Goal: Information Seeking & Learning: Learn about a topic

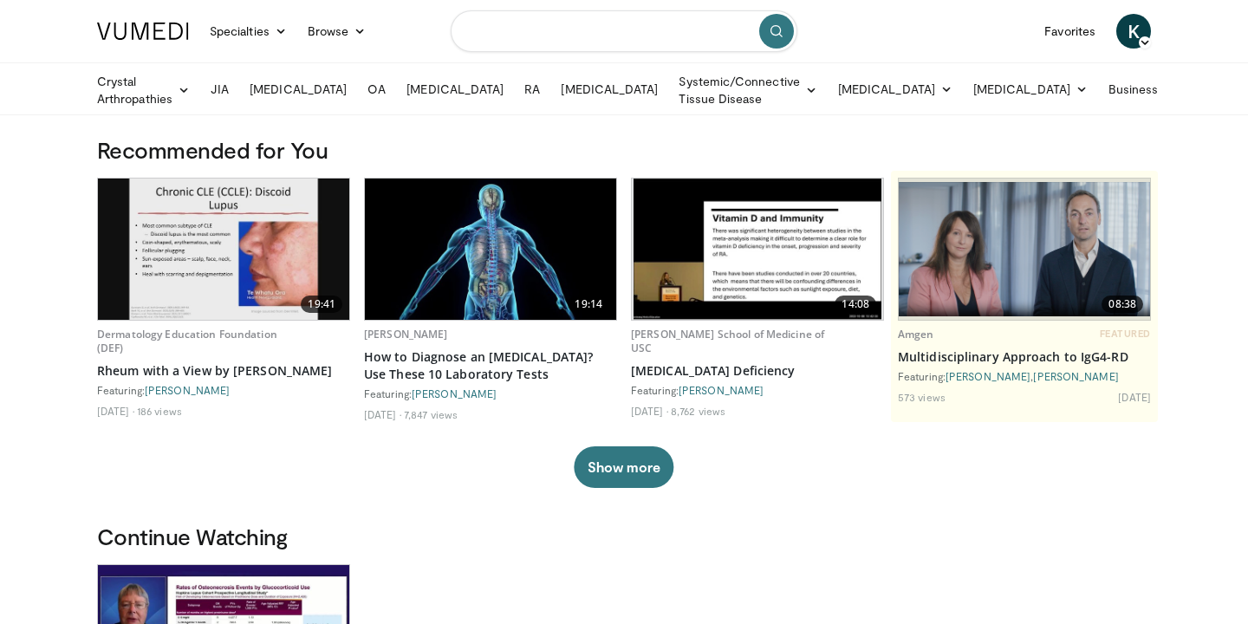
click at [529, 45] on input "Search topics, interventions" at bounding box center [624, 31] width 347 height 42
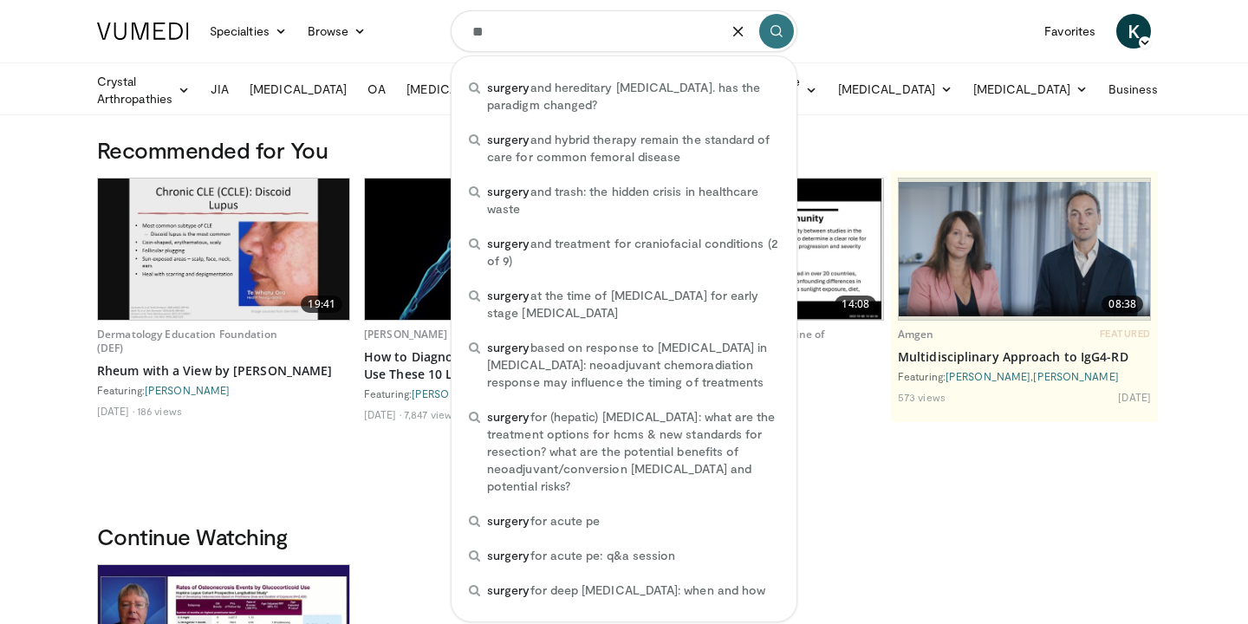
type input "*"
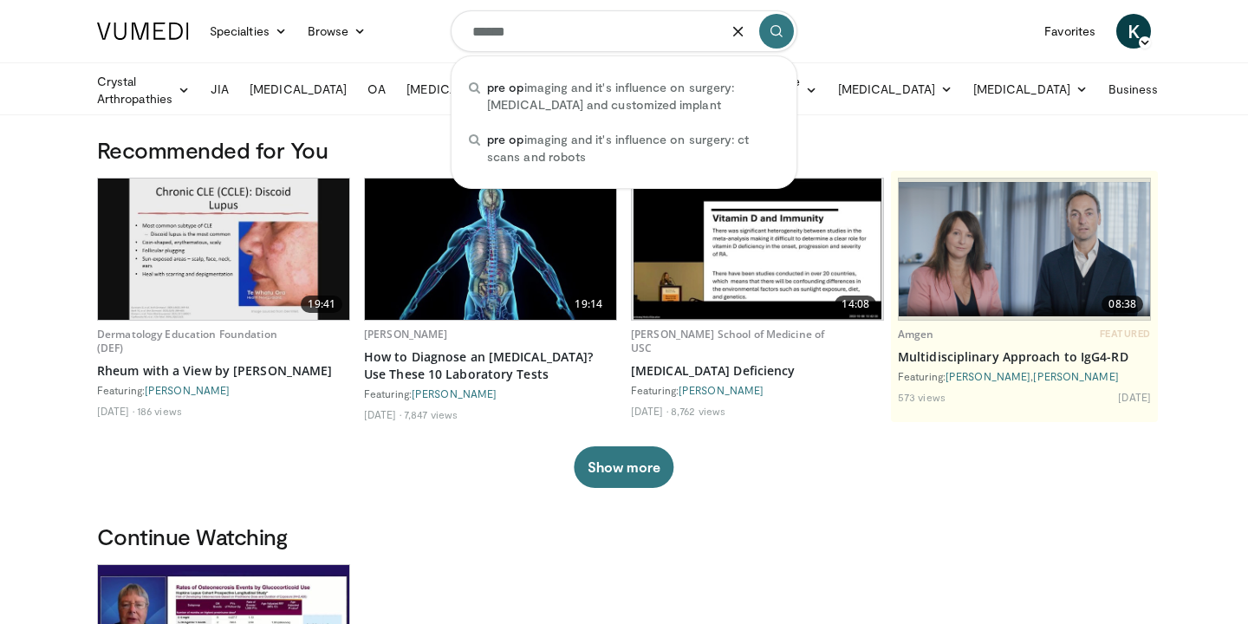
type input "******"
click at [591, 478] on button "Show more" at bounding box center [624, 467] width 100 height 42
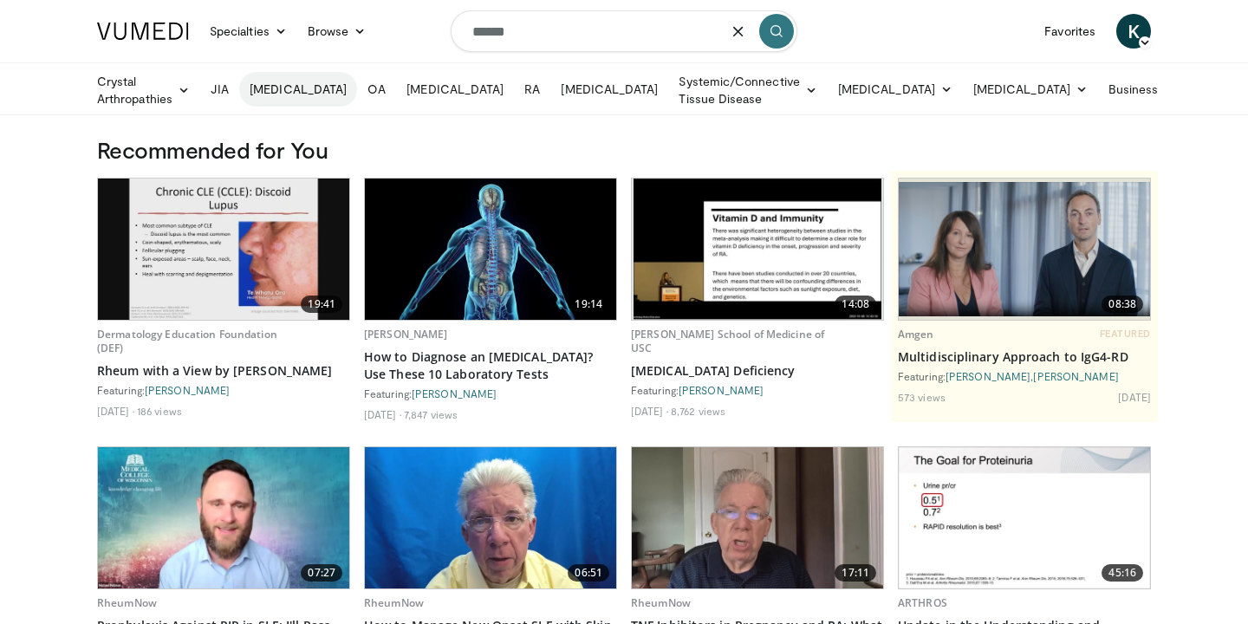
click at [296, 94] on link "[MEDICAL_DATA]" at bounding box center [298, 89] width 118 height 35
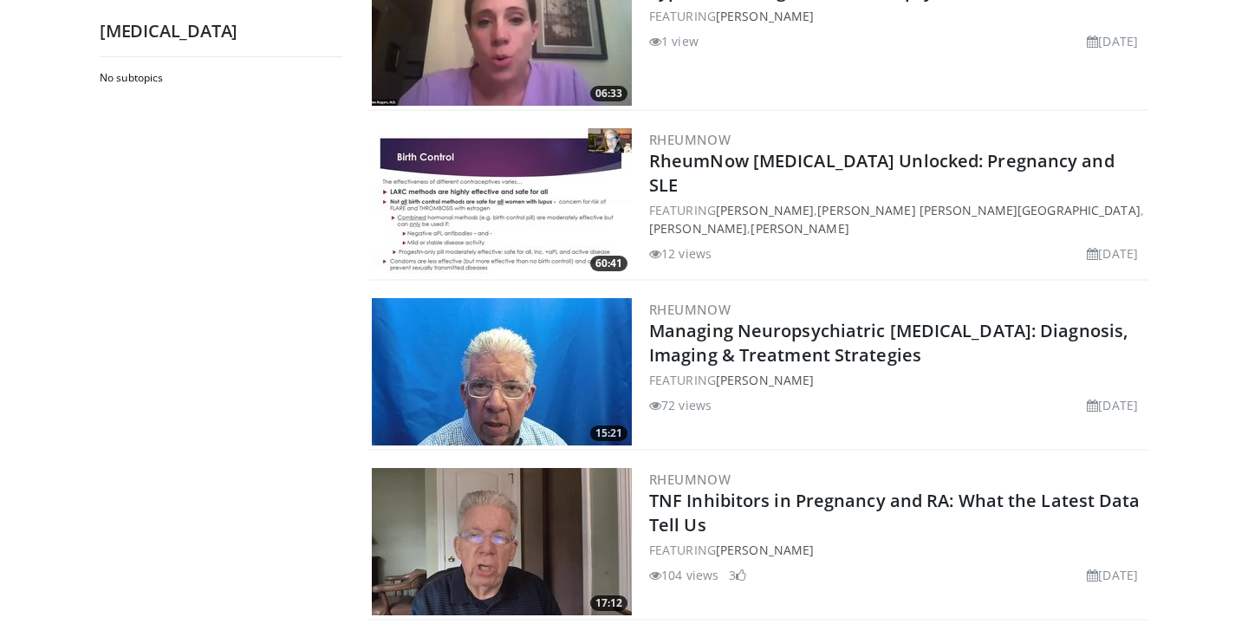
scroll to position [2280, 0]
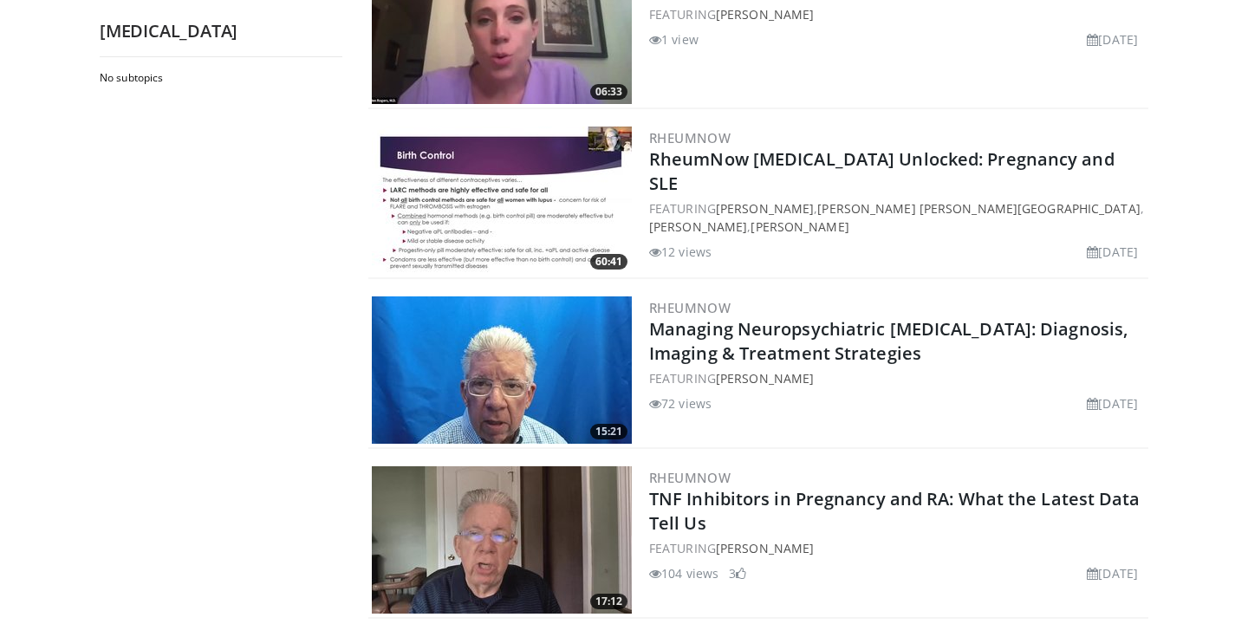
click at [496, 185] on img at bounding box center [502, 200] width 260 height 147
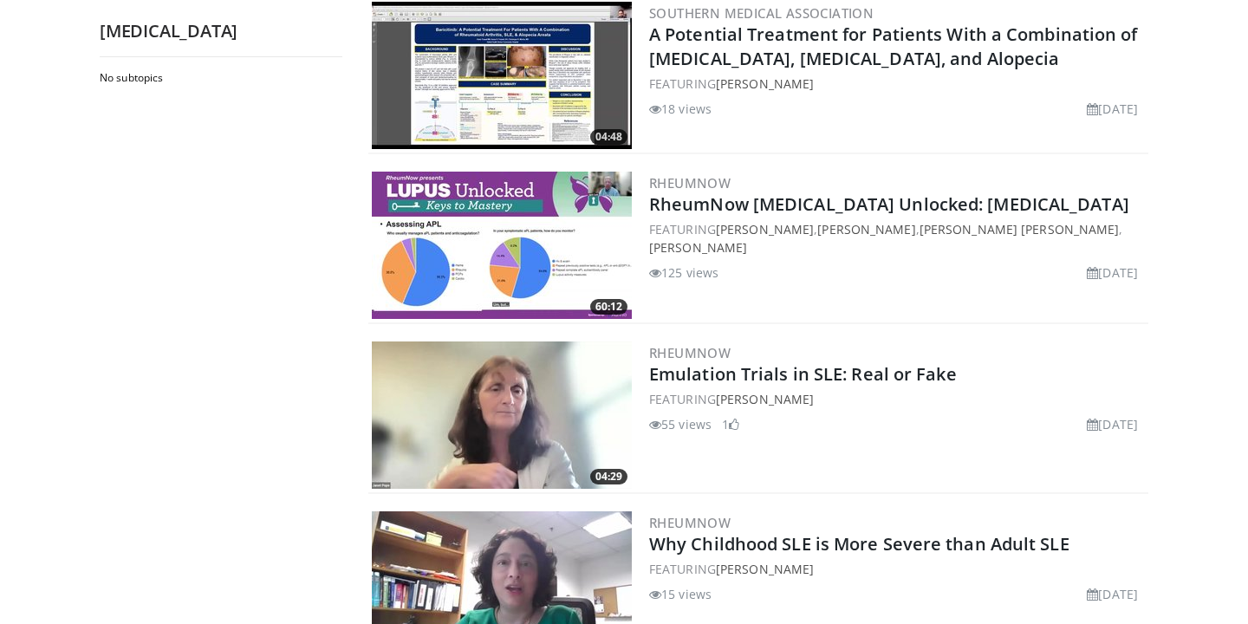
scroll to position [3534, 0]
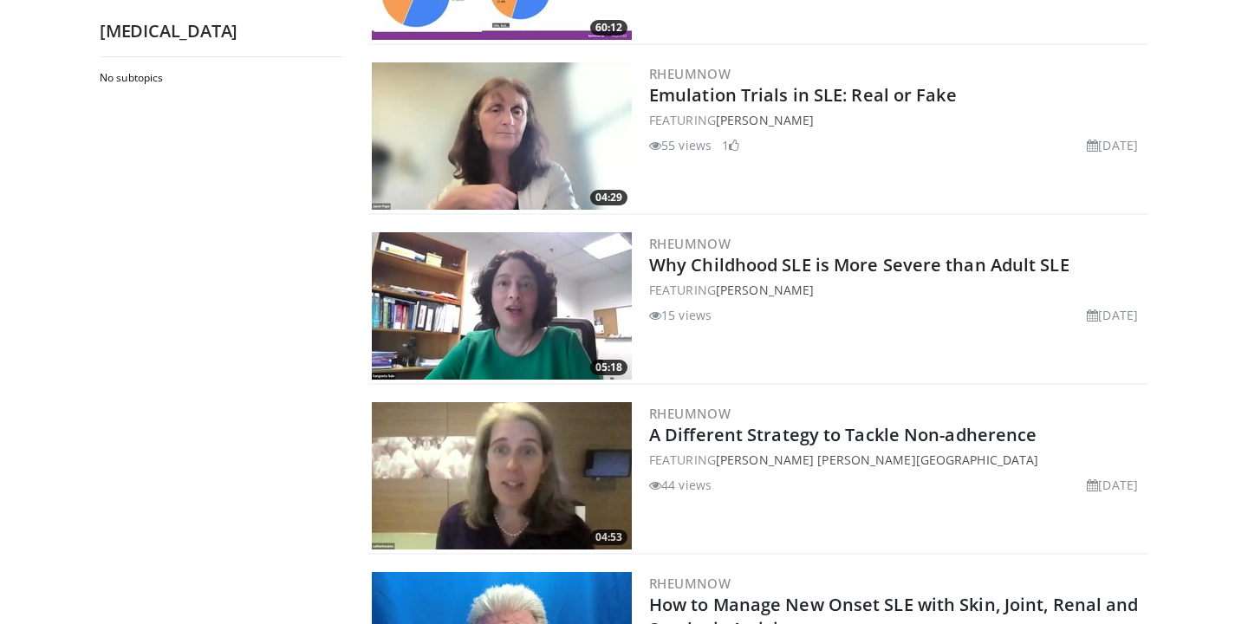
click at [546, 472] on img at bounding box center [502, 475] width 260 height 147
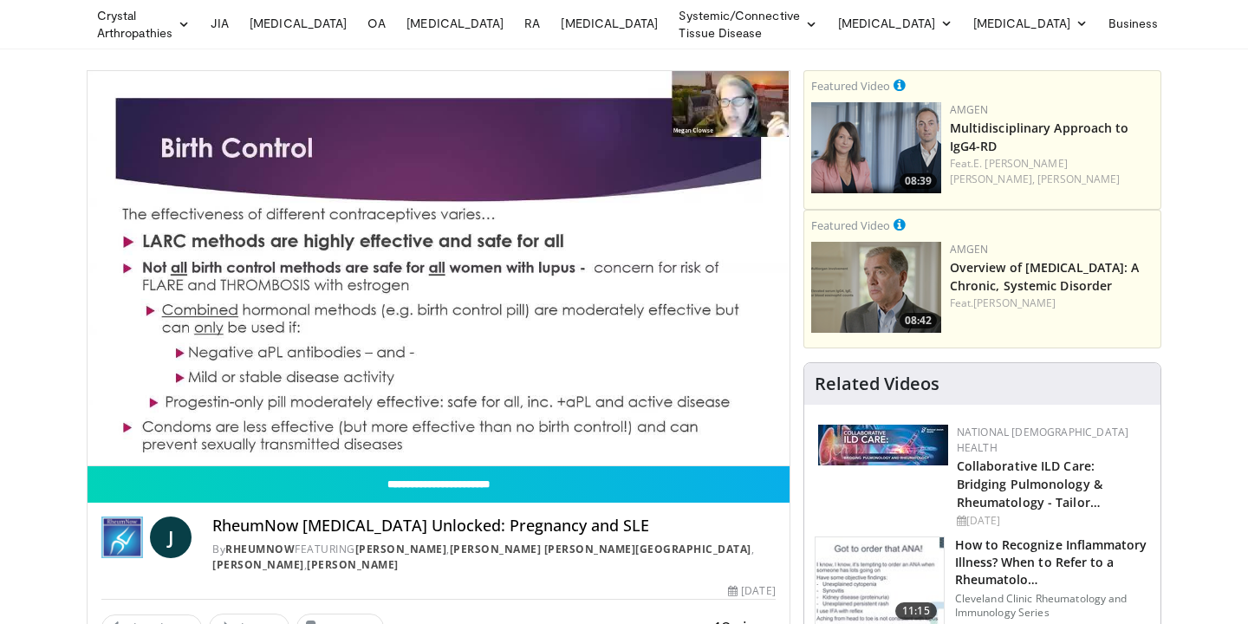
scroll to position [21, 0]
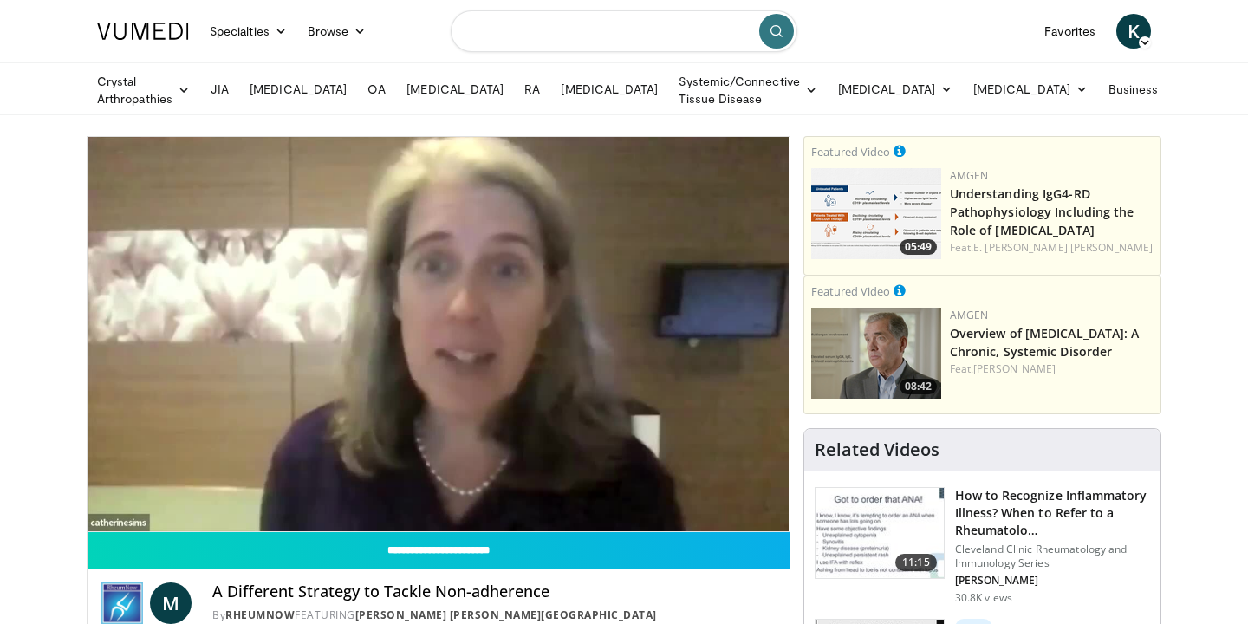
click at [552, 23] on input "Search topics, interventions" at bounding box center [624, 31] width 347 height 42
type input "**********"
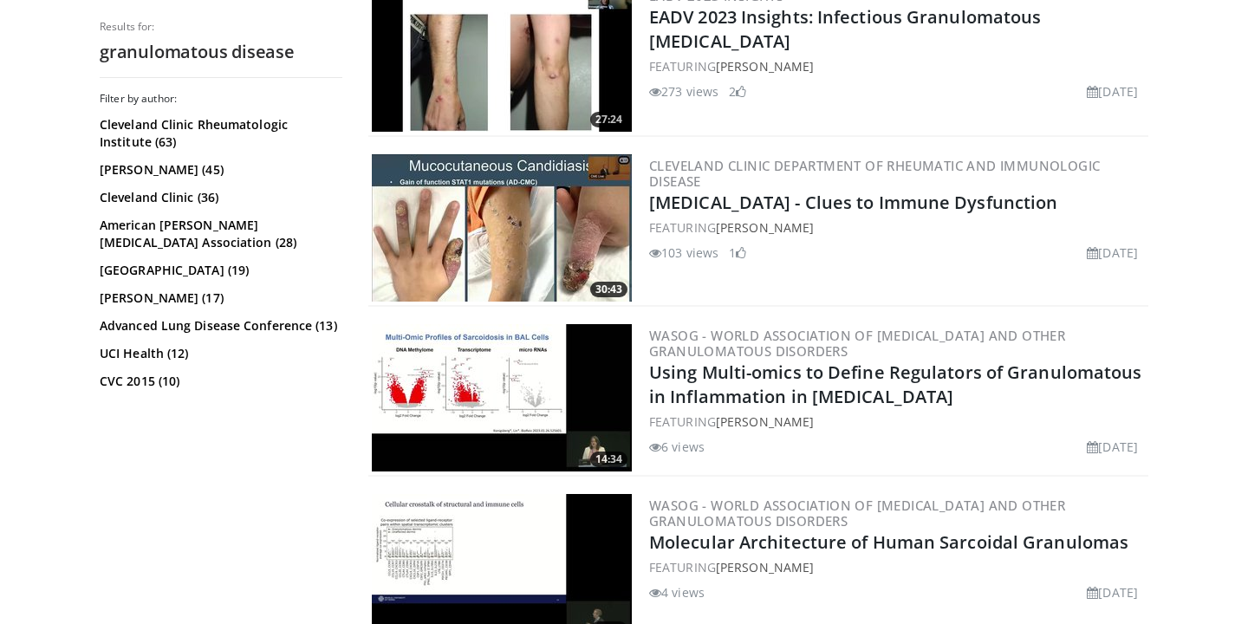
scroll to position [1237, 0]
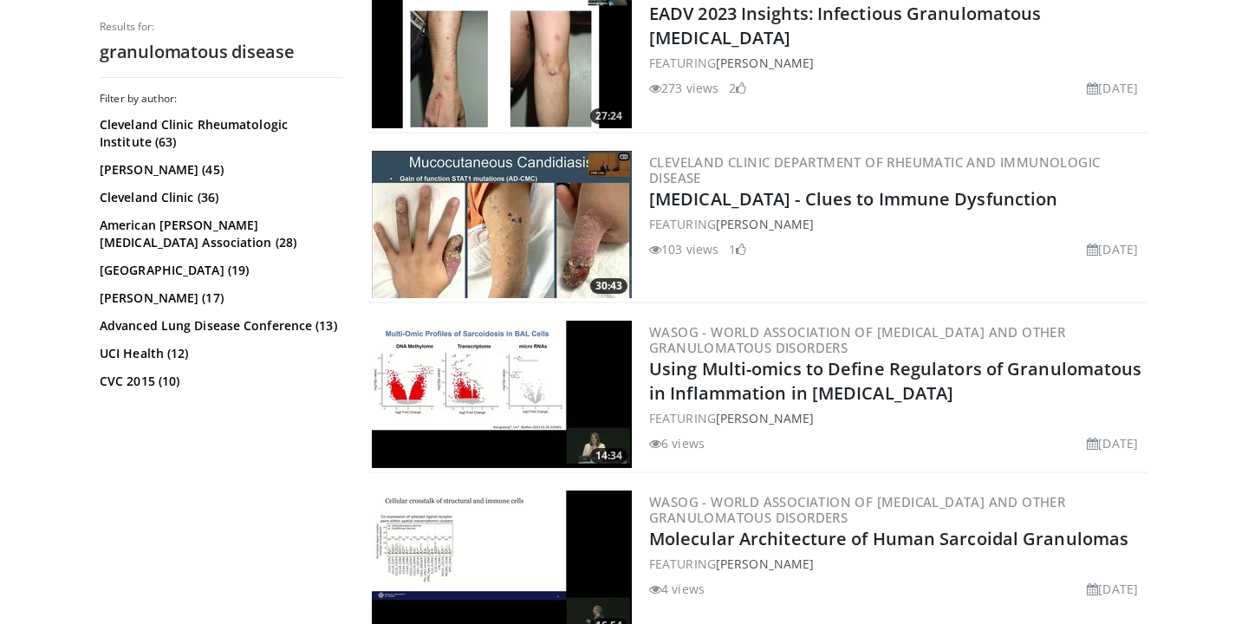
click at [515, 394] on img at bounding box center [502, 394] width 260 height 147
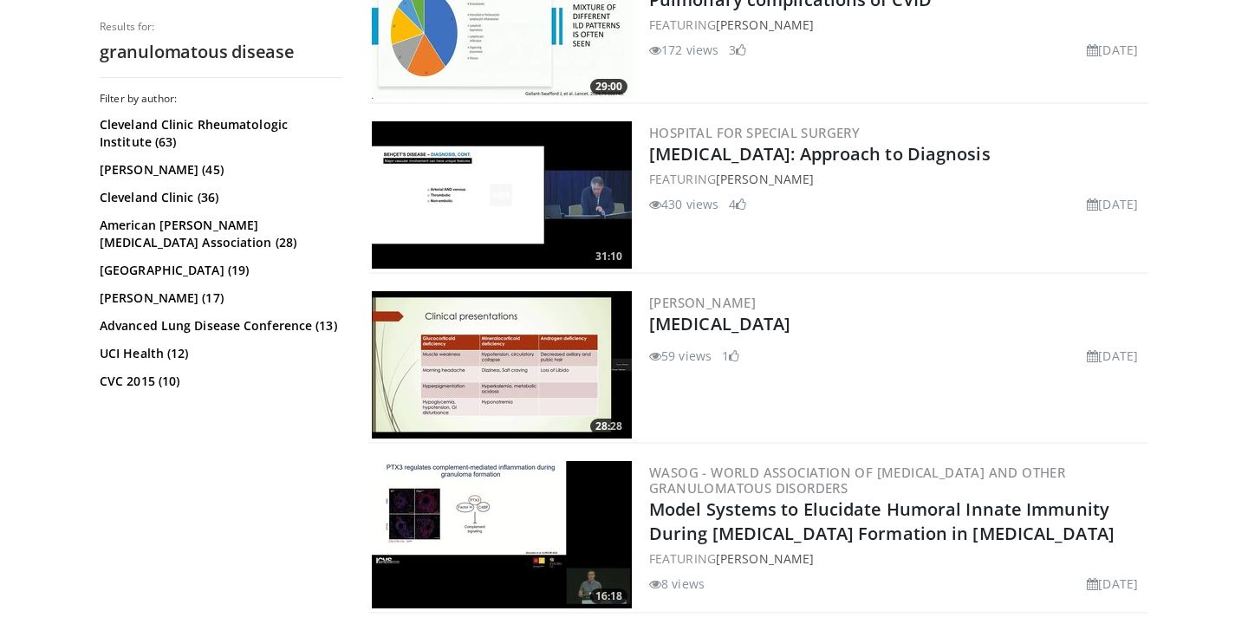
scroll to position [3006, 0]
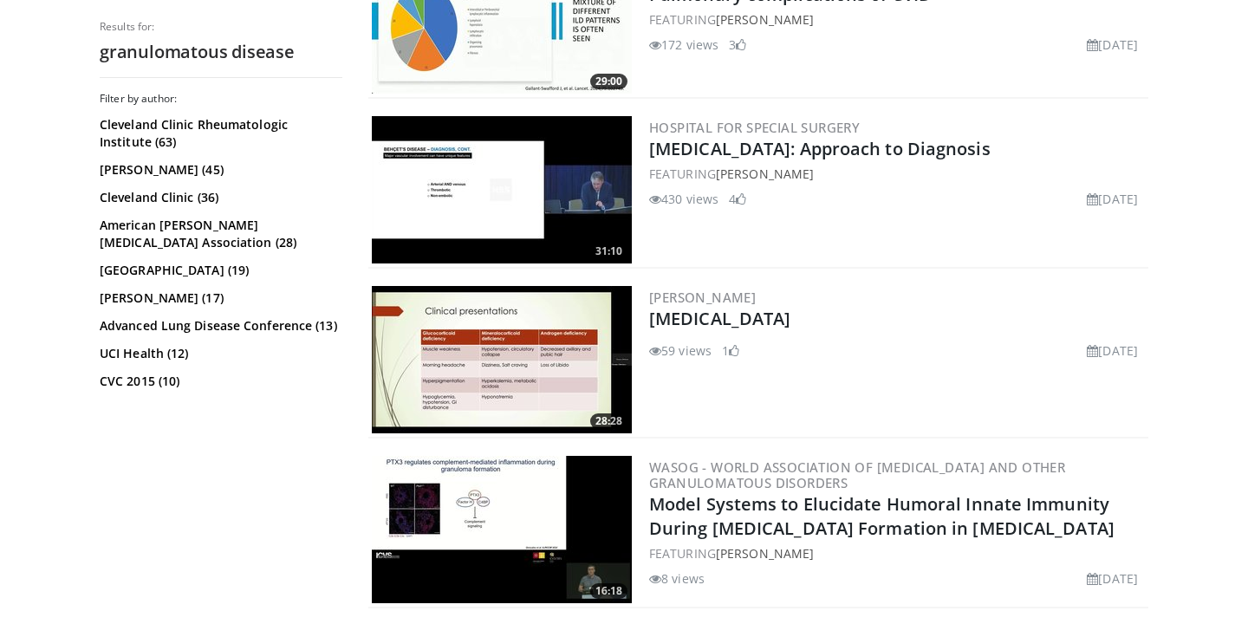
click at [565, 217] on img at bounding box center [502, 189] width 260 height 147
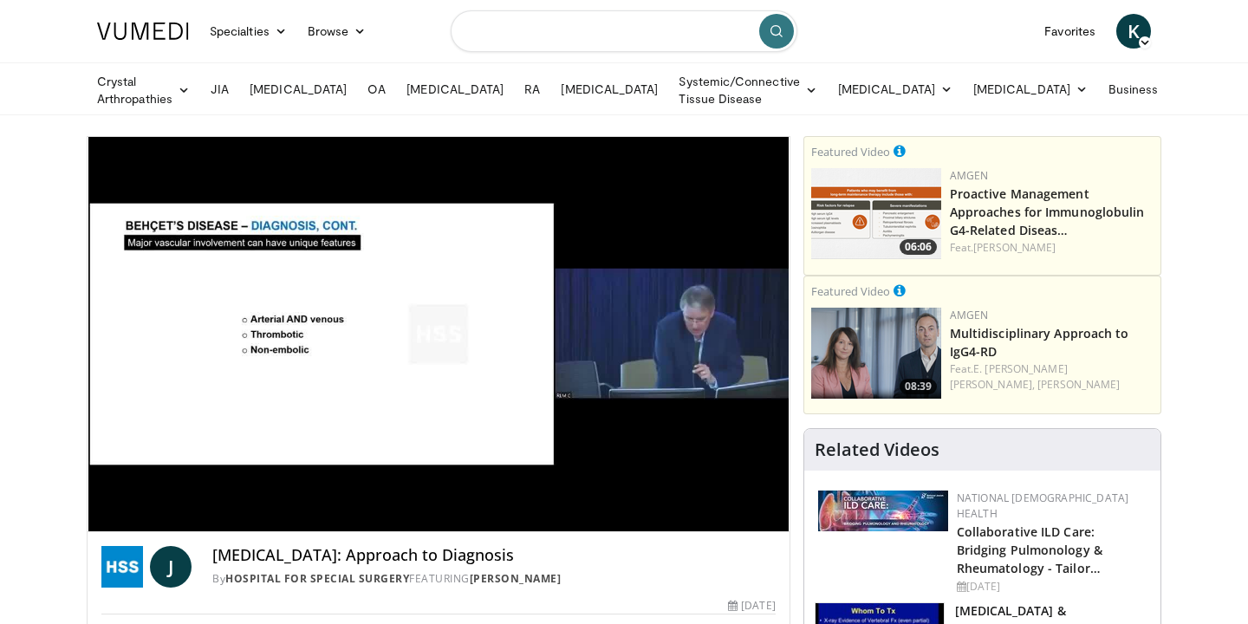
click at [504, 35] on input "Search topics, interventions" at bounding box center [624, 31] width 347 height 42
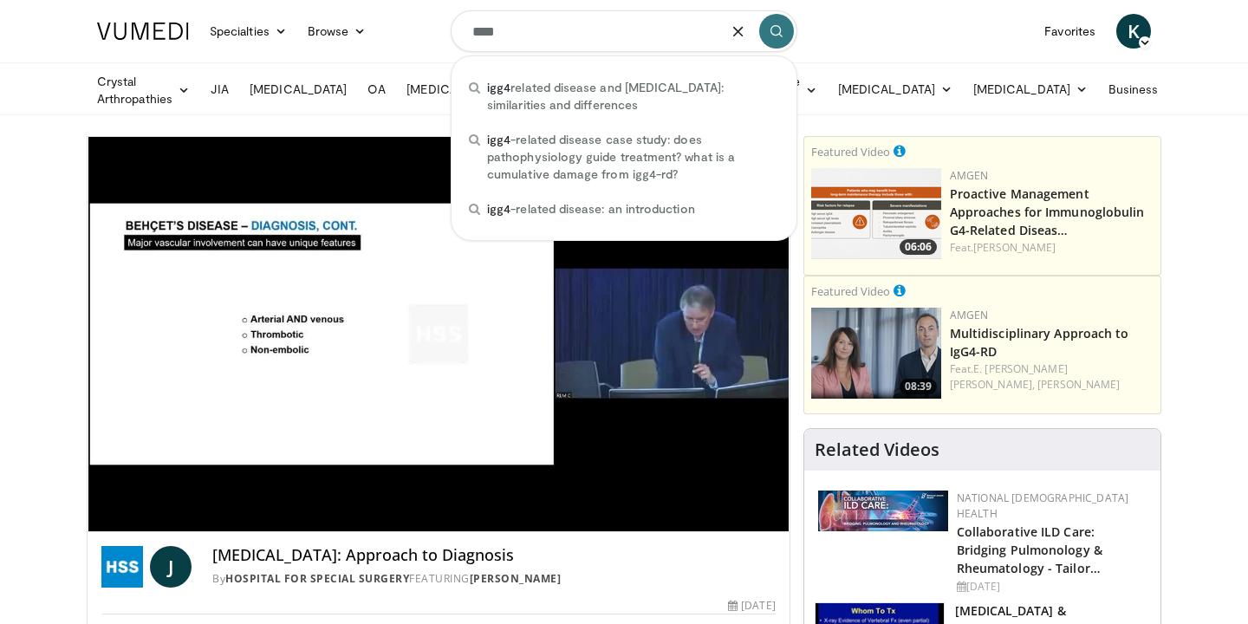
type input "****"
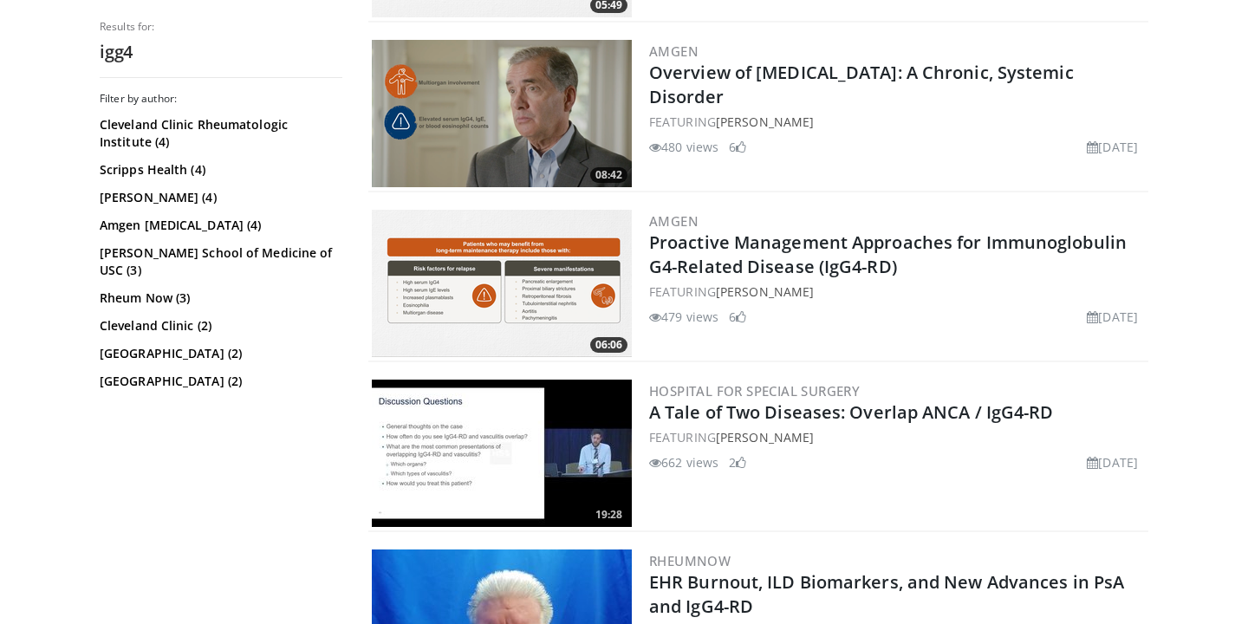
scroll to position [842, 0]
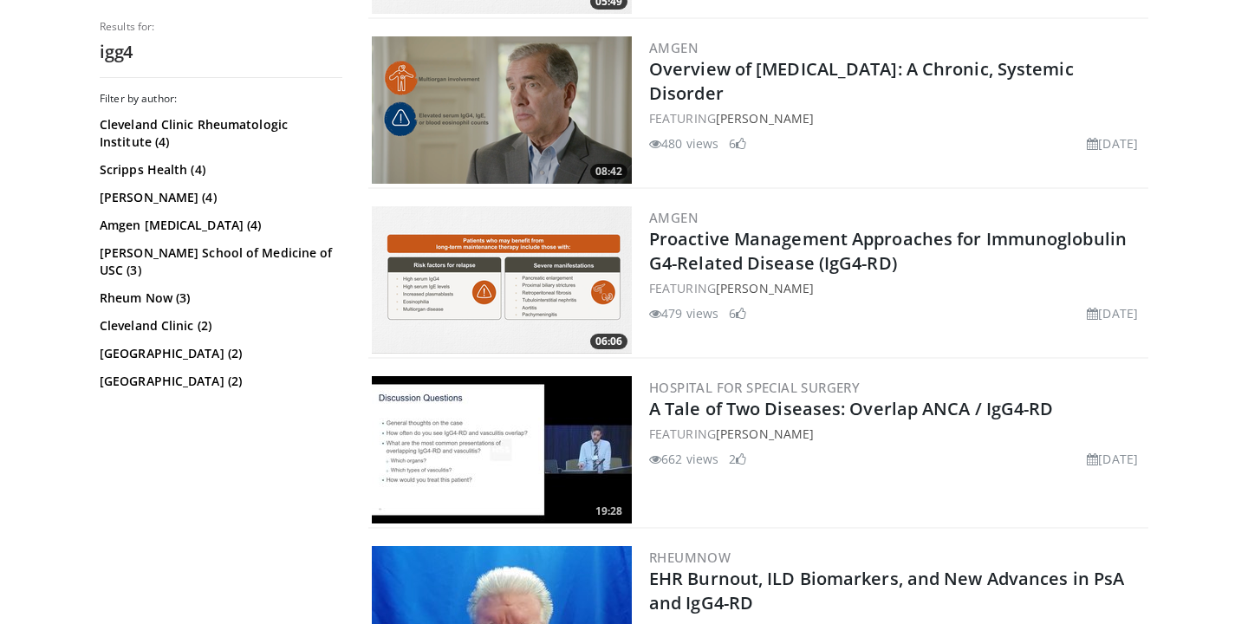
click at [545, 434] on img at bounding box center [502, 449] width 260 height 147
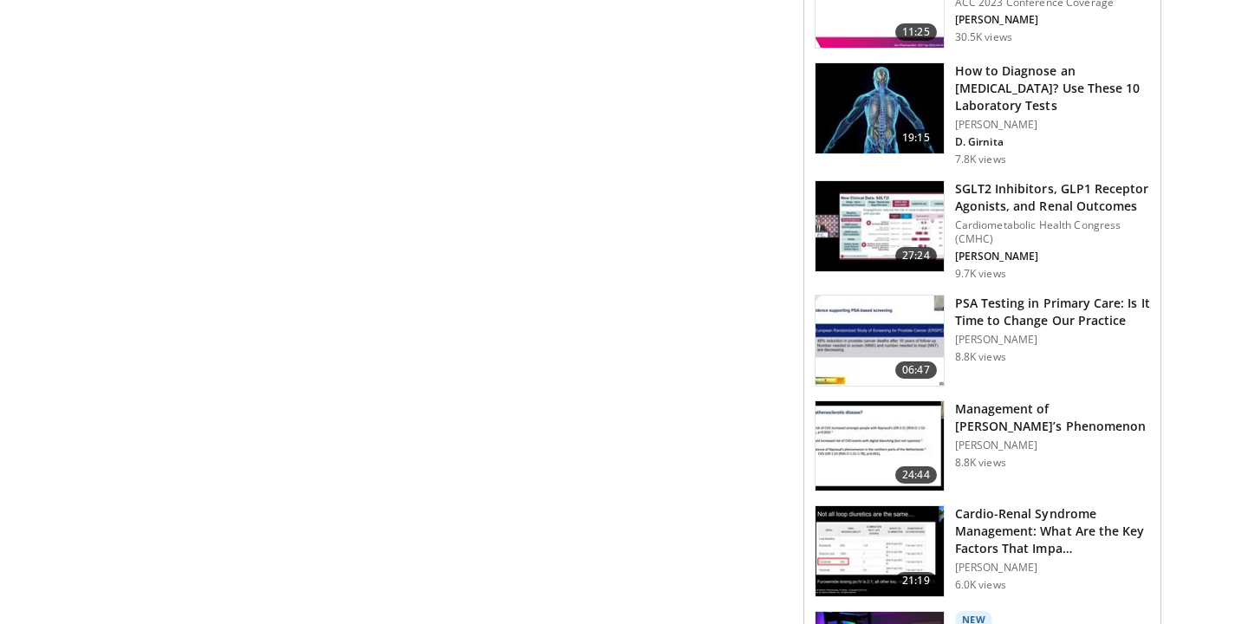
scroll to position [1000, 0]
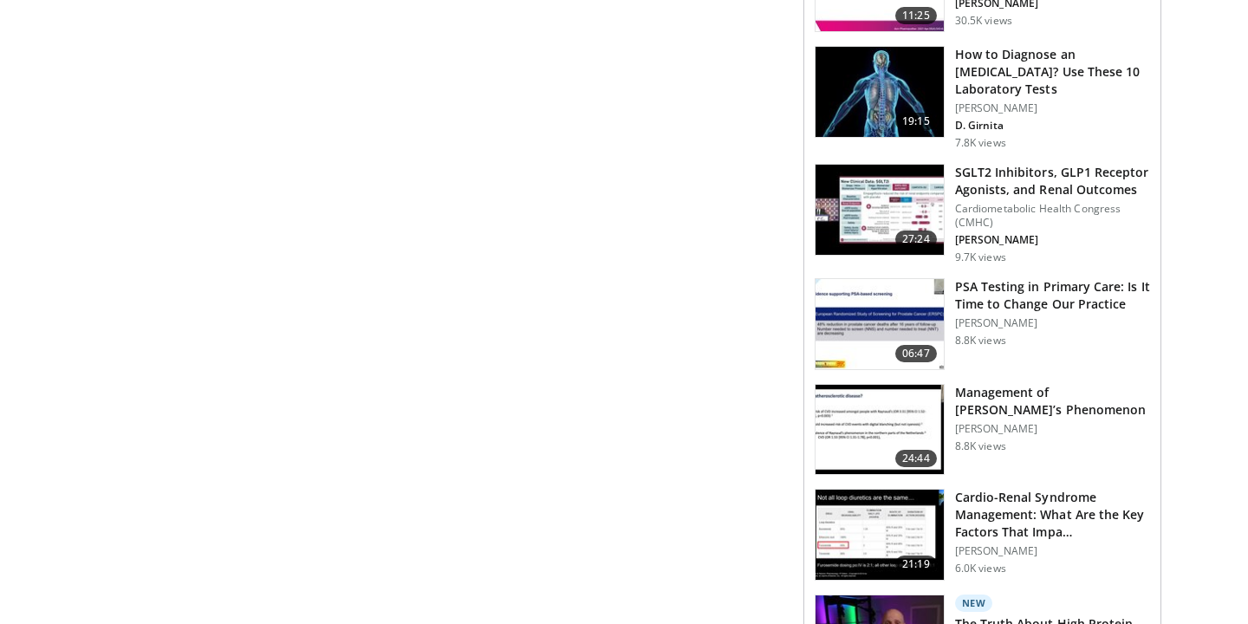
click at [890, 426] on img at bounding box center [880, 430] width 128 height 90
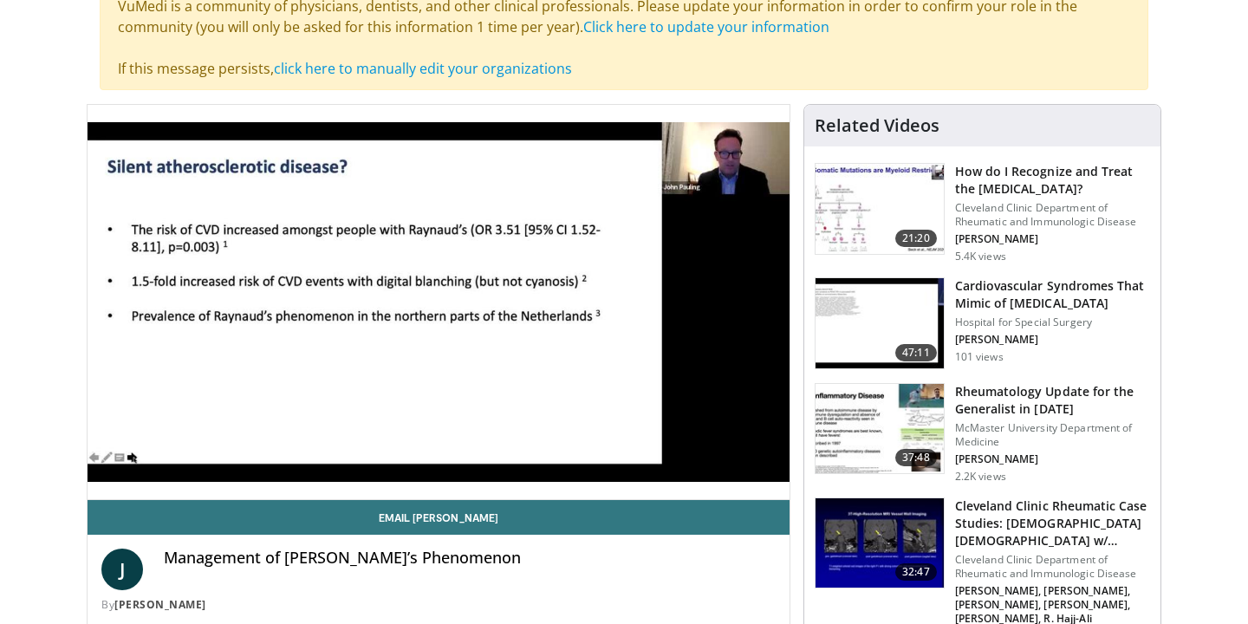
scroll to position [149, 0]
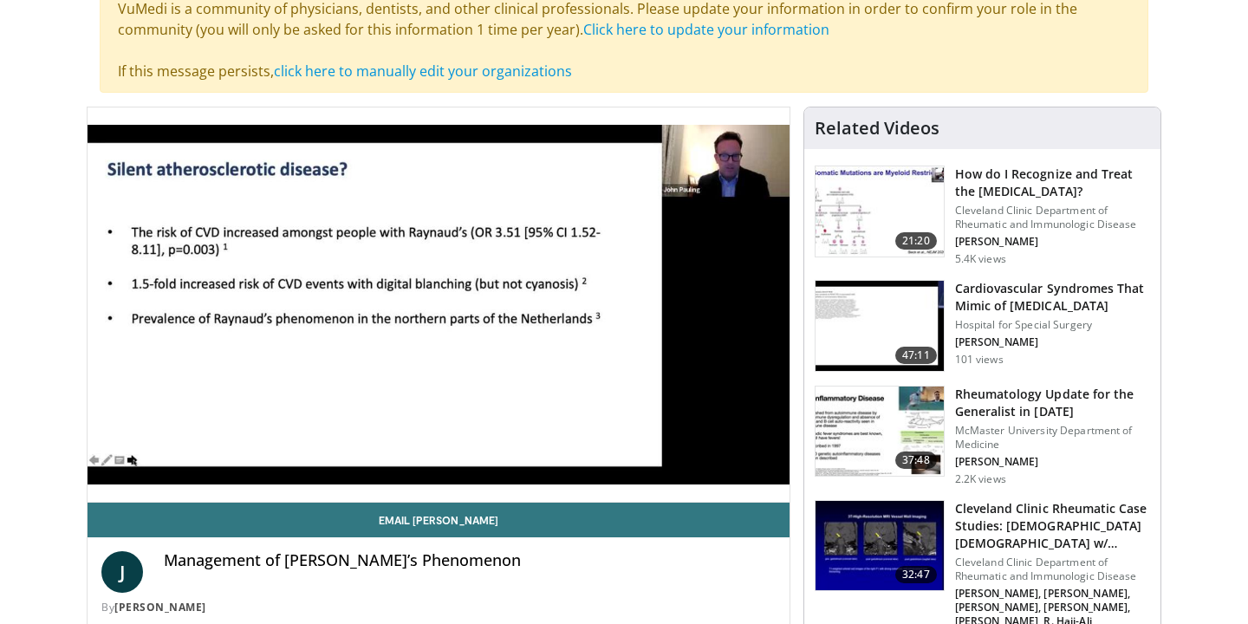
click at [852, 242] on img at bounding box center [880, 211] width 128 height 90
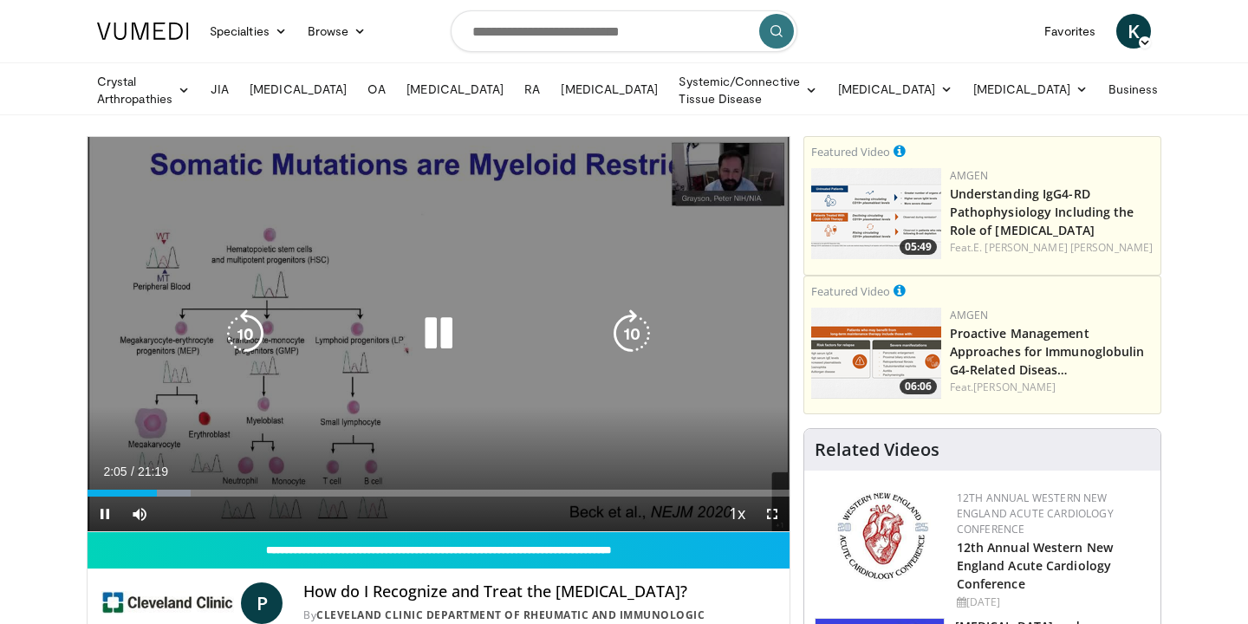
click at [614, 264] on div "10 seconds Tap to unmute" at bounding box center [439, 334] width 702 height 394
